Goal: Information Seeking & Learning: Learn about a topic

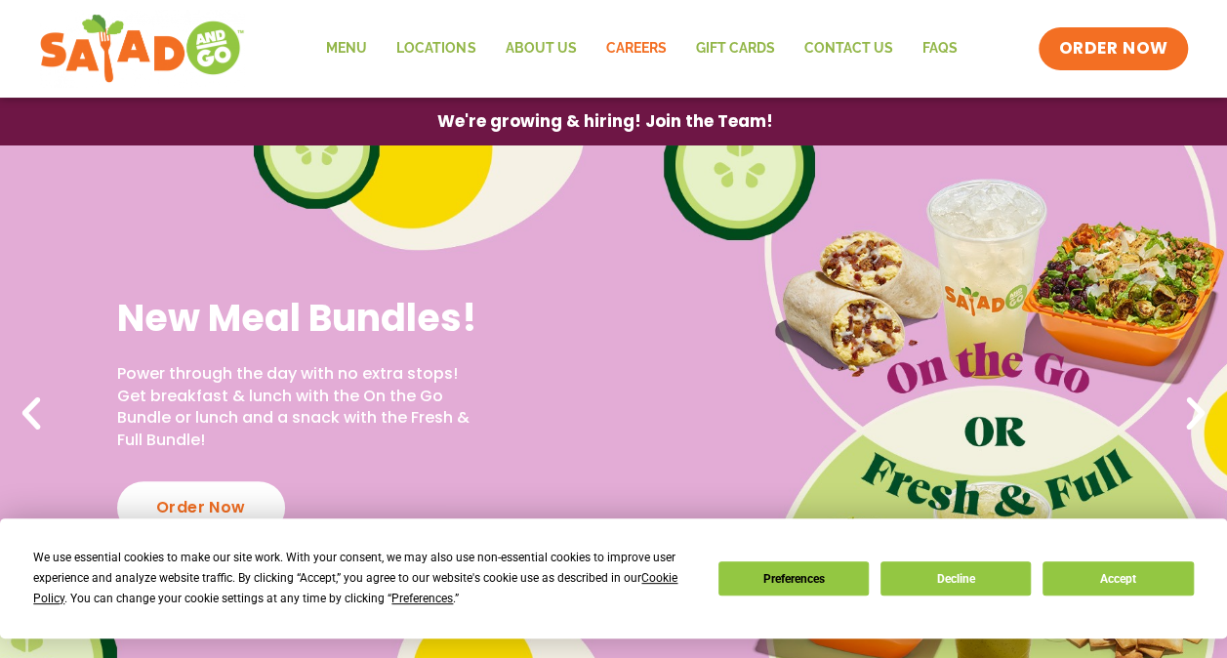
click at [647, 45] on link "Careers" at bounding box center [636, 48] width 90 height 45
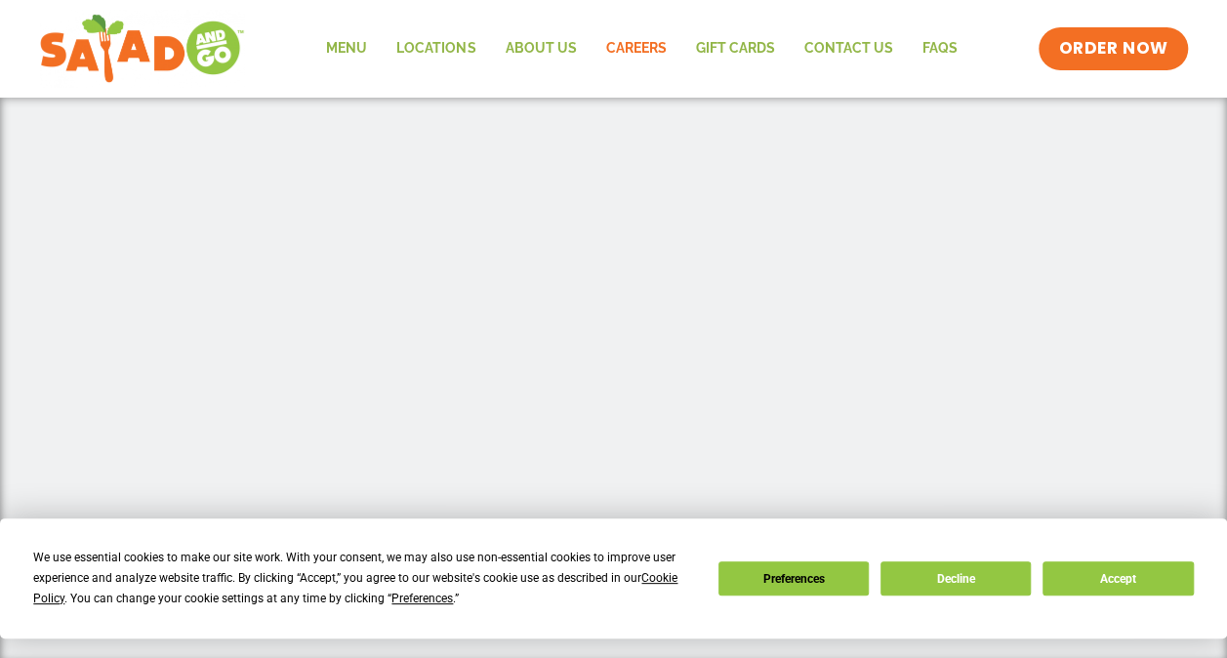
scroll to position [683, 0]
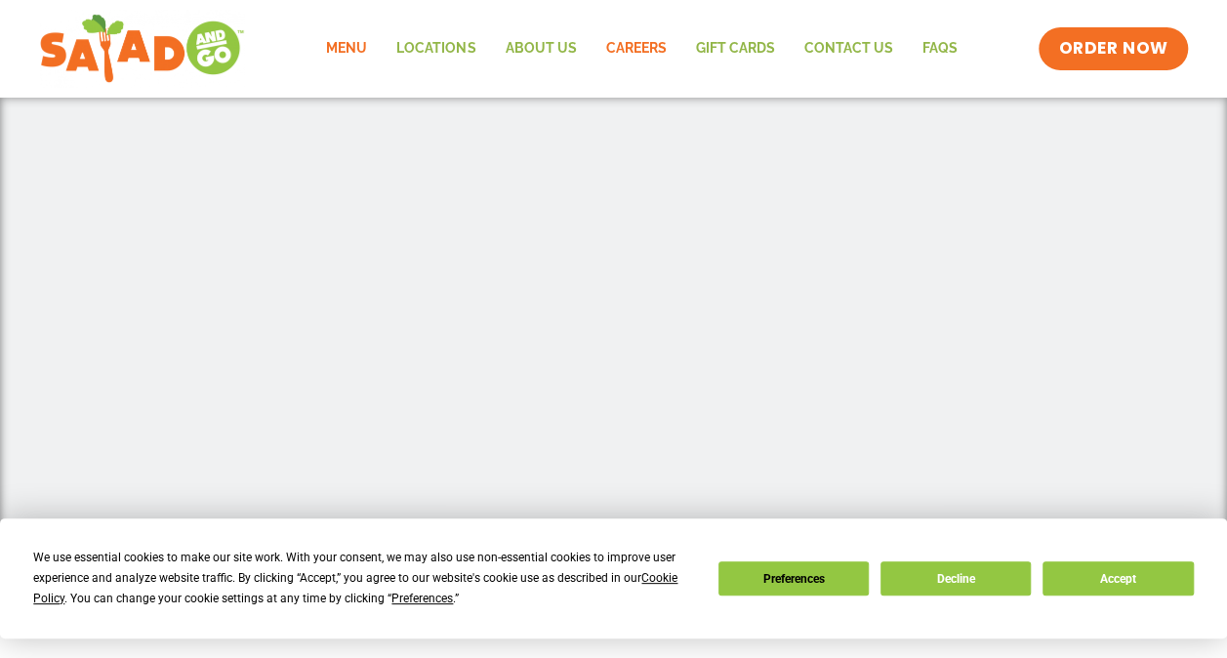
click at [368, 56] on link "Menu" at bounding box center [346, 48] width 70 height 45
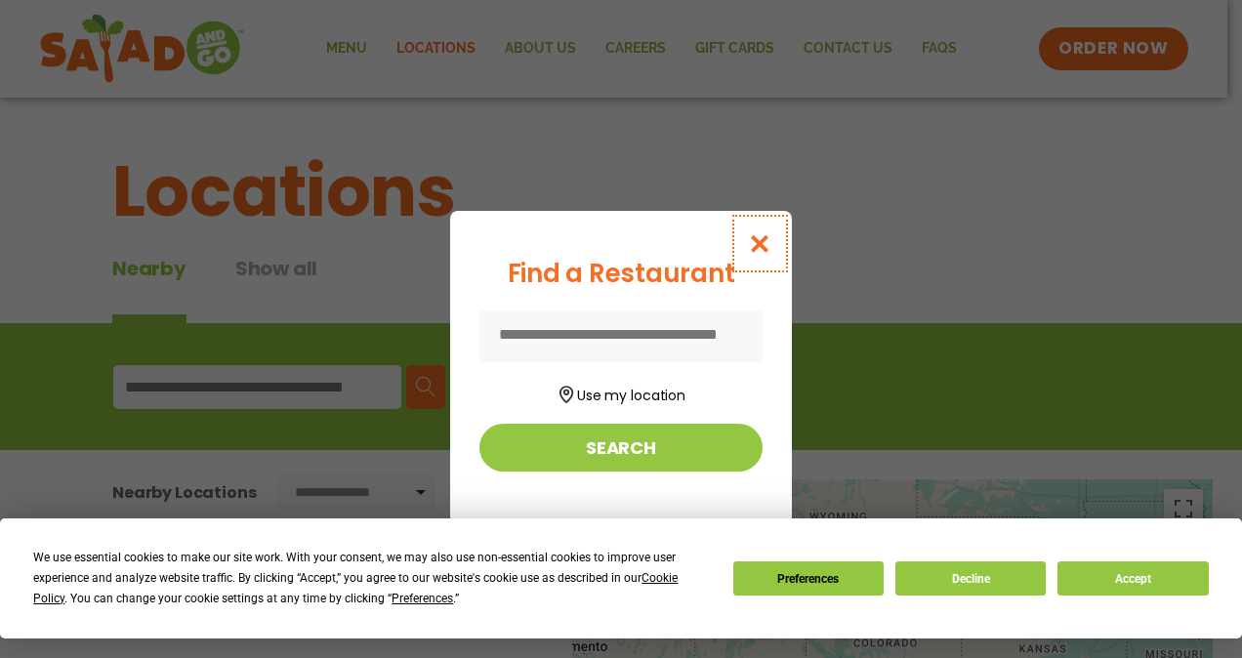
click at [766, 246] on icon "Close modal" at bounding box center [760, 243] width 24 height 21
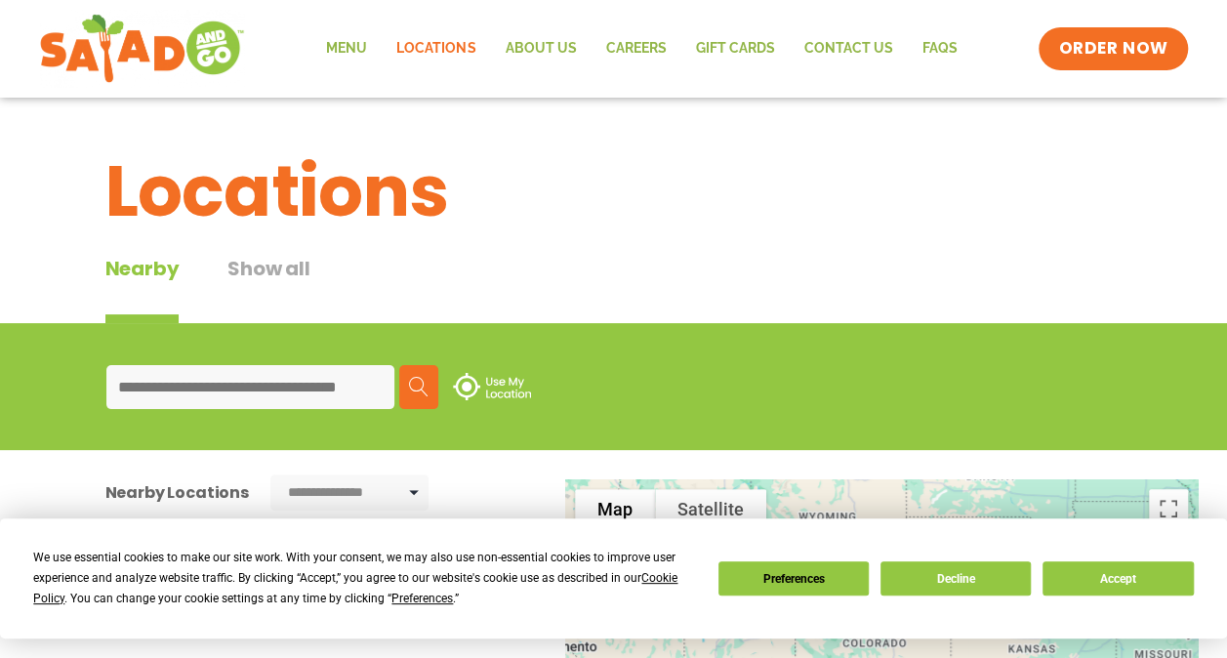
click at [754, 264] on div "Nearby Show all" at bounding box center [613, 288] width 1017 height 69
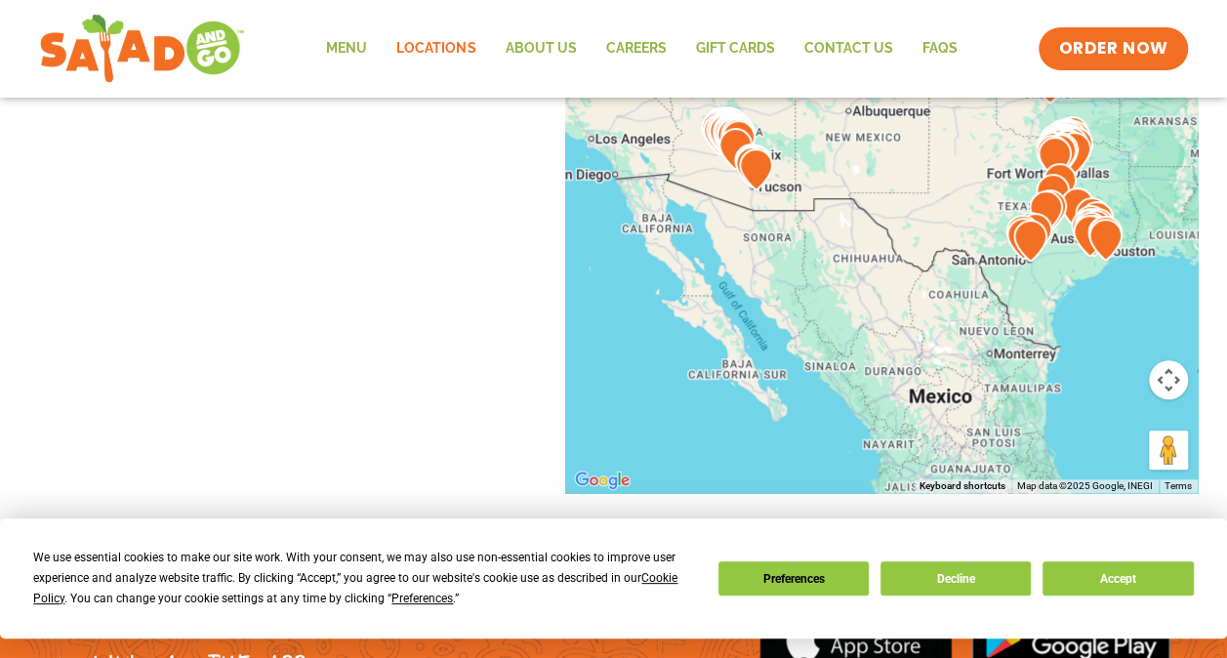
scroll to position [822, 0]
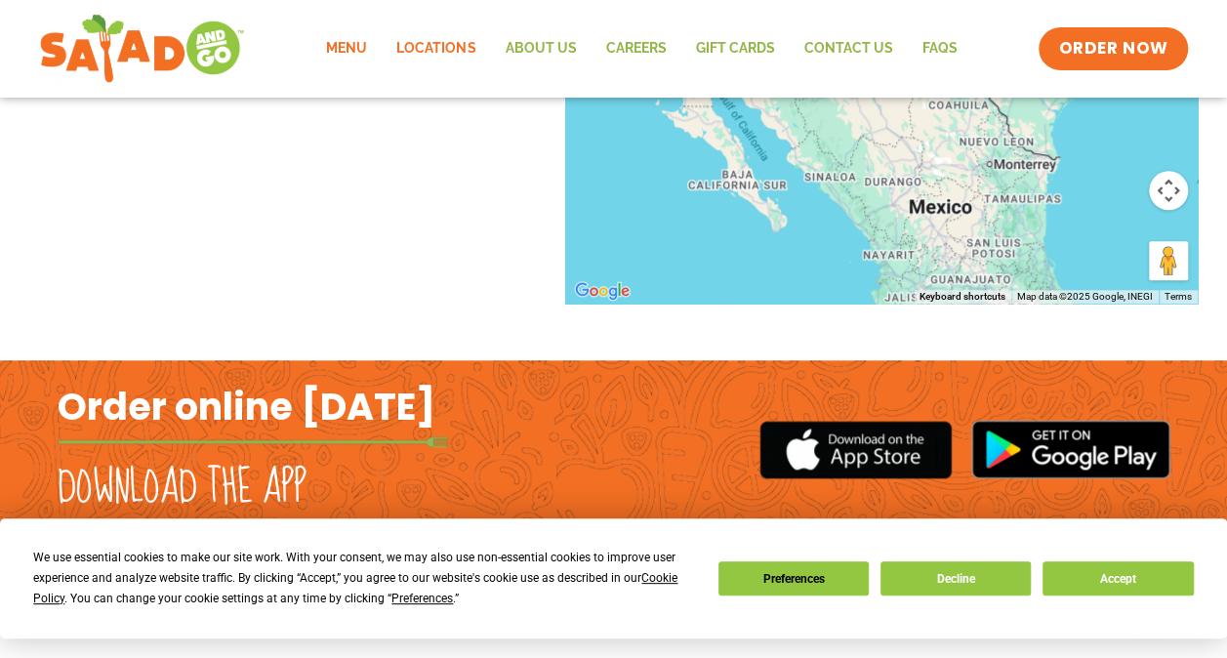
click at [343, 55] on link "Menu" at bounding box center [346, 48] width 70 height 45
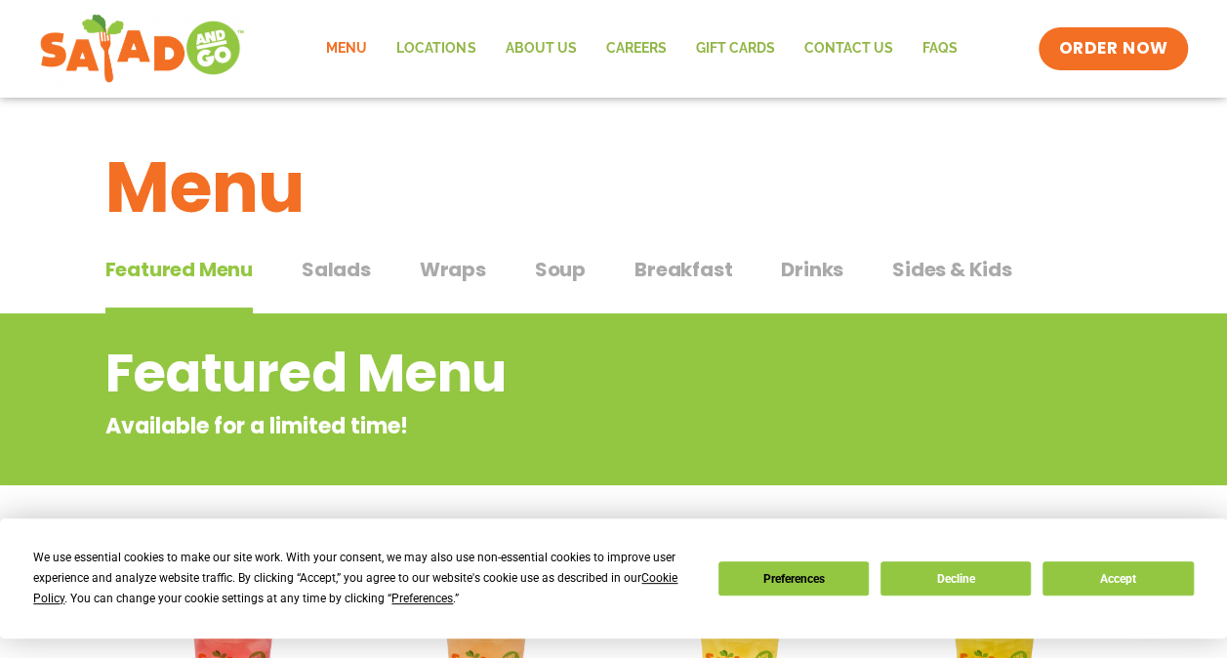
scroll to position [98, 0]
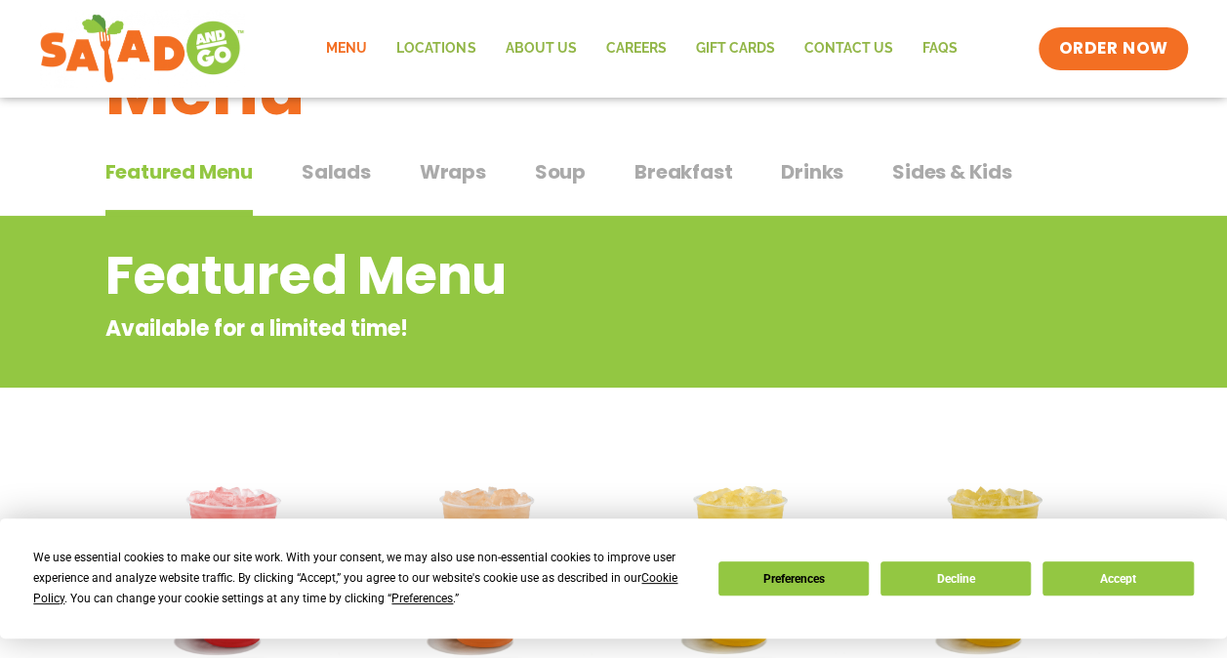
click at [818, 170] on span "Drinks" at bounding box center [812, 171] width 62 height 29
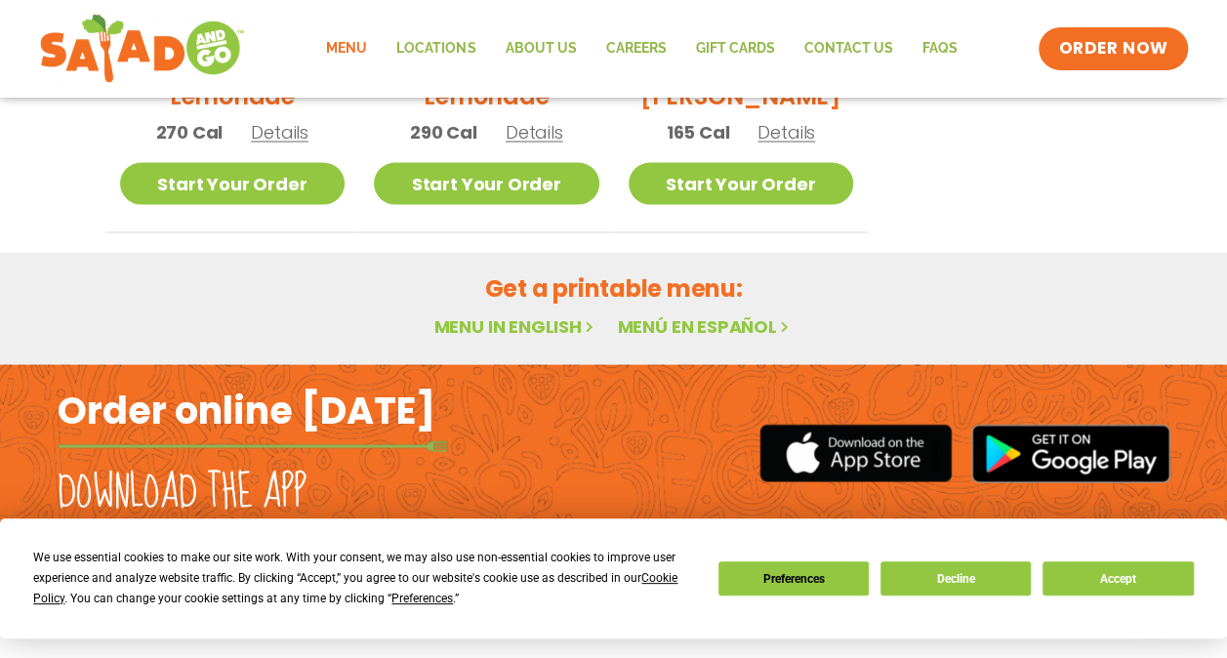
scroll to position [1765, 0]
